Goal: Check status: Check status

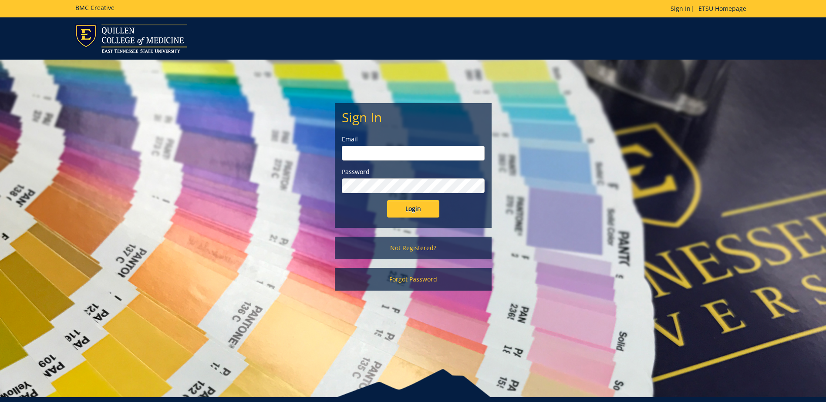
type input "[EMAIL_ADDRESS][DOMAIN_NAME]"
click at [409, 210] on input "Login" at bounding box center [413, 208] width 52 height 17
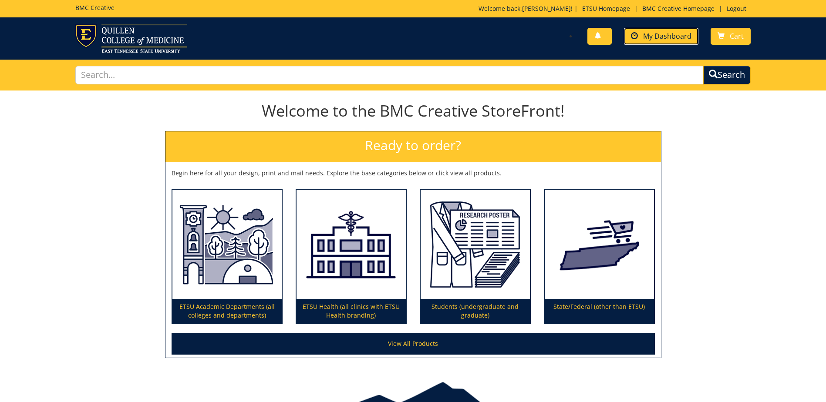
click at [650, 37] on span "My Dashboard" at bounding box center [667, 36] width 48 height 10
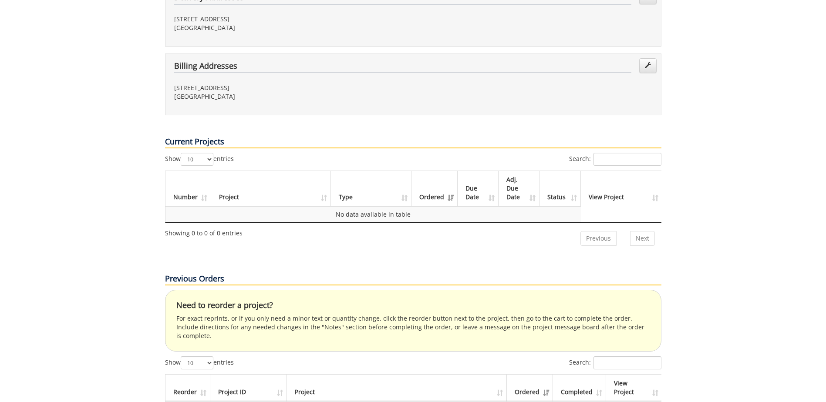
scroll to position [392, 0]
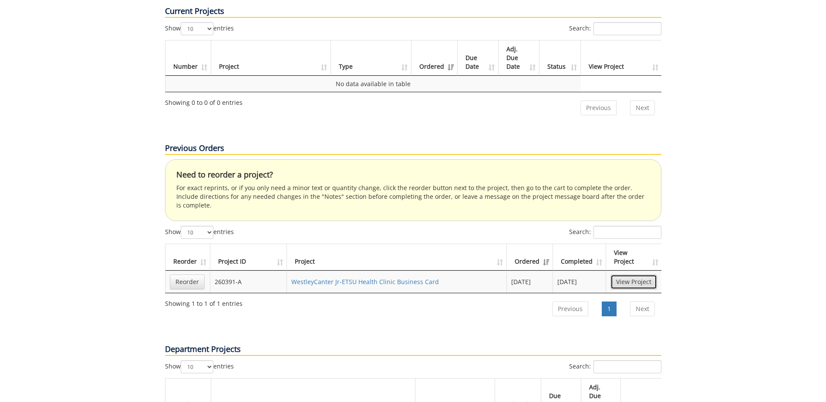
click at [636, 275] on link "View Project" at bounding box center [634, 282] width 47 height 15
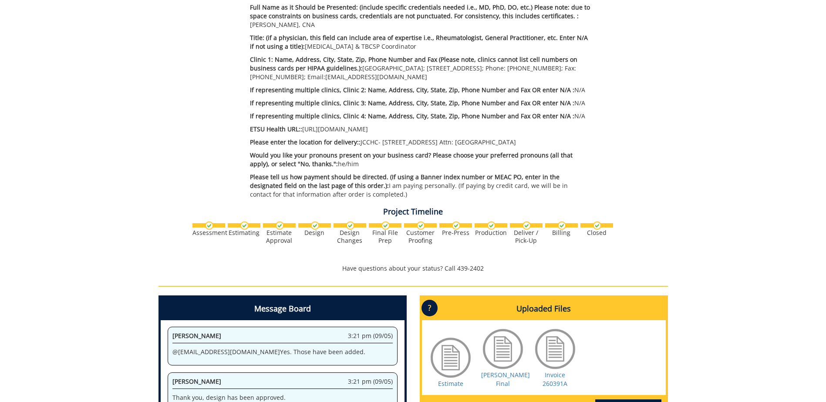
scroll to position [436, 0]
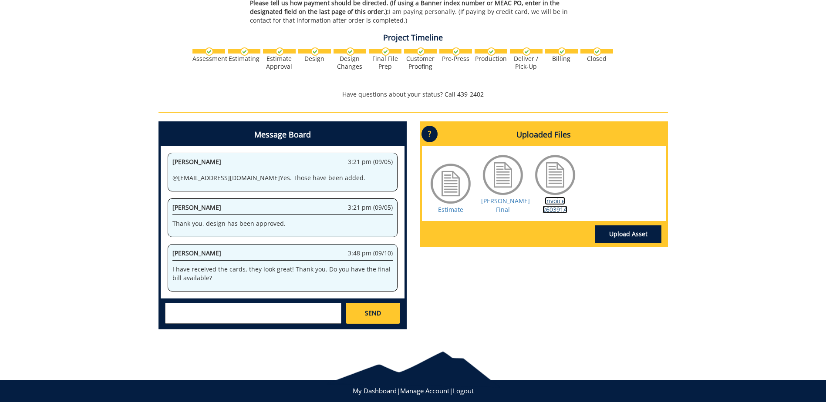
click at [561, 208] on link "Invoice 260391A" at bounding box center [555, 205] width 25 height 17
